Goal: Communication & Community: Ask a question

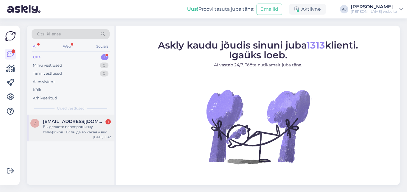
click at [61, 121] on span "[EMAIL_ADDRESS][DOMAIN_NAME]" at bounding box center [74, 121] width 62 height 5
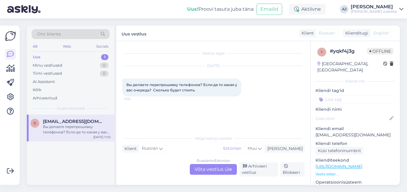
click at [202, 170] on div "Russian to Estonian Võta vestlus üle" at bounding box center [213, 169] width 47 height 11
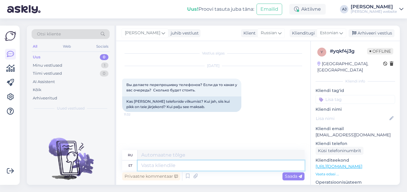
click at [150, 165] on textarea at bounding box center [221, 166] width 167 height 10
type textarea "Tere"
type textarea "Привет"
type textarea "Tere päevast"
type textarea "Добрый день"
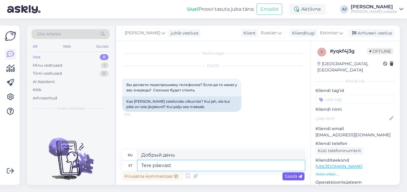
type textarea "Tere päevast"
click at [291, 176] on span "Saada" at bounding box center [293, 176] width 17 height 5
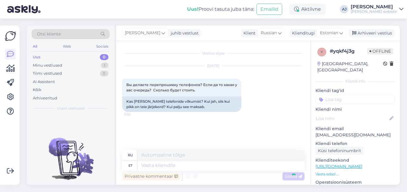
scroll to position [10, 0]
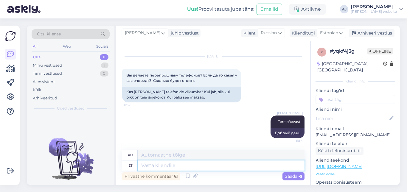
click at [146, 165] on textarea at bounding box center [221, 166] width 167 height 10
type textarea "Hind"
type textarea "Цена"
type textarea "Hind 15-"
type textarea "Цена 15-"
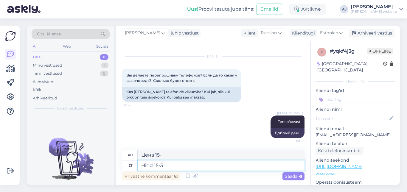
type textarea "Hind 15-30"
type textarea "Цена 15-30"
type textarea "Hind 15-30€"
type textarea "Цена 15-30€"
type textarea "Hind 15-30€"
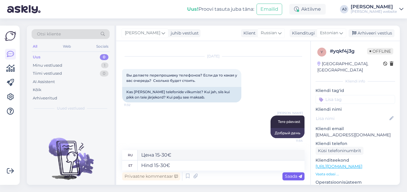
click at [289, 174] on span "Saada" at bounding box center [293, 176] width 17 height 5
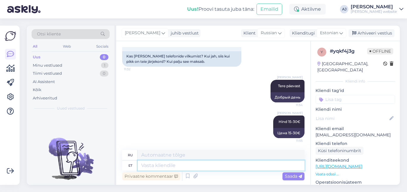
click at [150, 166] on textarea at bounding box center [221, 166] width 167 height 10
type textarea "ootea"
type textarea "ты подожди"
type textarea "ooteaeg"
type textarea "время ожидания"
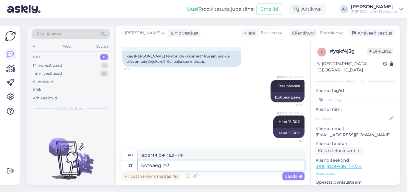
type textarea "ooteaeg 2-3 p"
type textarea "время ожидания 2-3"
type textarea "ooteaeg 2-3 päeva"
type textarea "время ожидания 2-3 дня"
type textarea "ooteaeg 2-3 päeva"
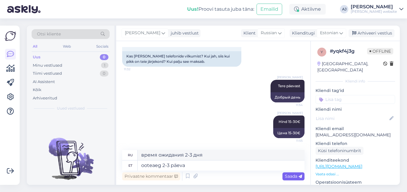
click at [294, 178] on span "Saada" at bounding box center [293, 176] width 17 height 5
